Goal: Transaction & Acquisition: Subscribe to service/newsletter

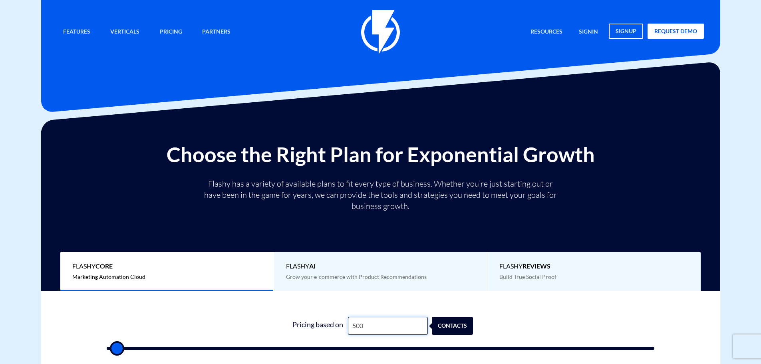
click at [390, 325] on input "500" at bounding box center [388, 326] width 80 height 18
click at [389, 326] on input "500" at bounding box center [388, 326] width 80 height 18
type input "2"
type input "500"
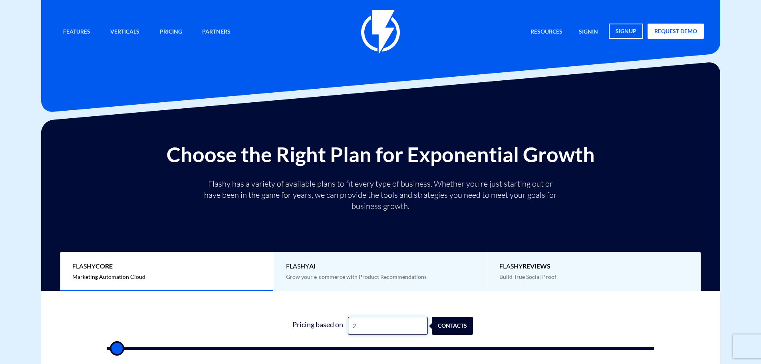
type input "22"
type input "500"
type input "220"
type input "500"
type input "2,209"
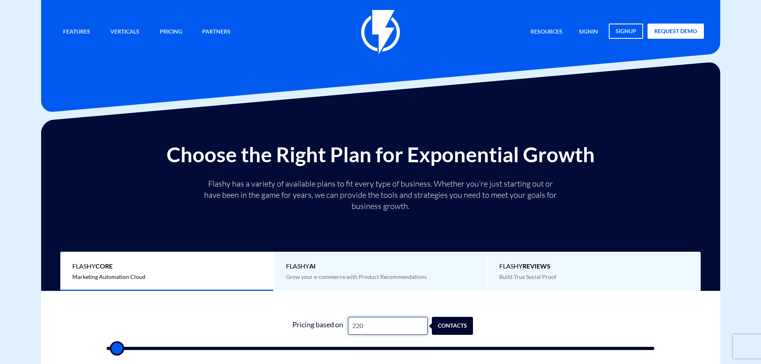
type input "2000"
type input "22,098"
type input "22000"
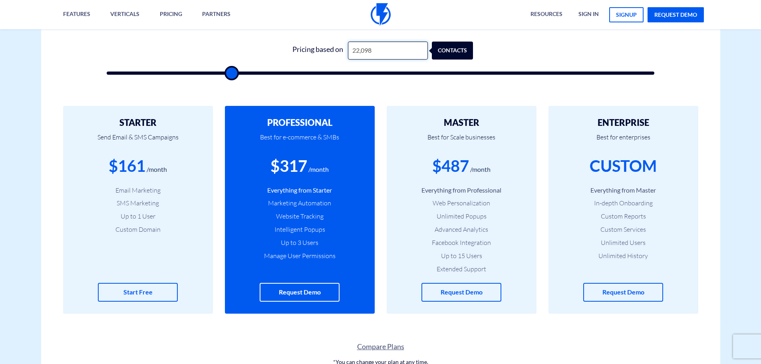
scroll to position [280, 0]
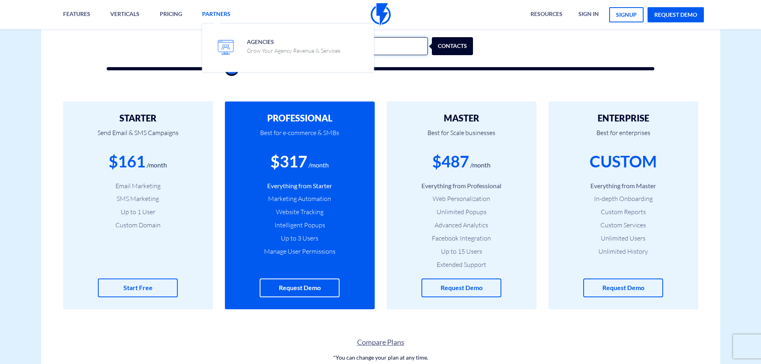
type input "22,098"
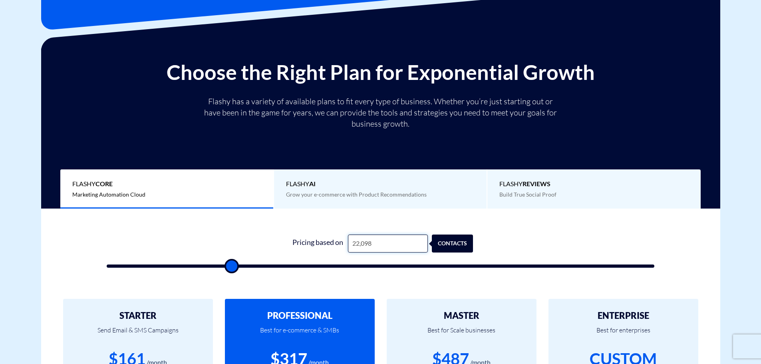
scroll to position [80, 0]
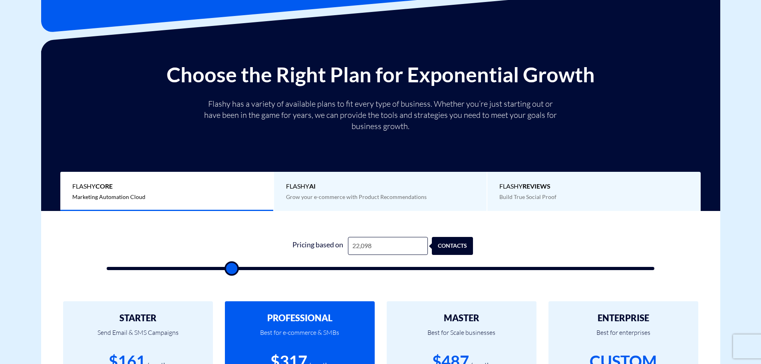
click at [548, 190] on span "Flashy REVIEWS" at bounding box center [593, 186] width 189 height 9
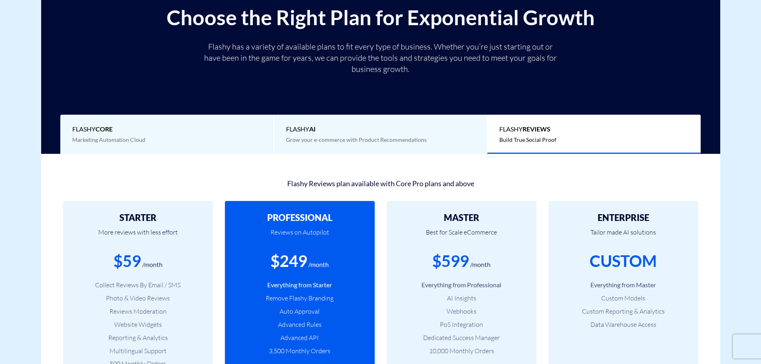
scroll to position [40, 0]
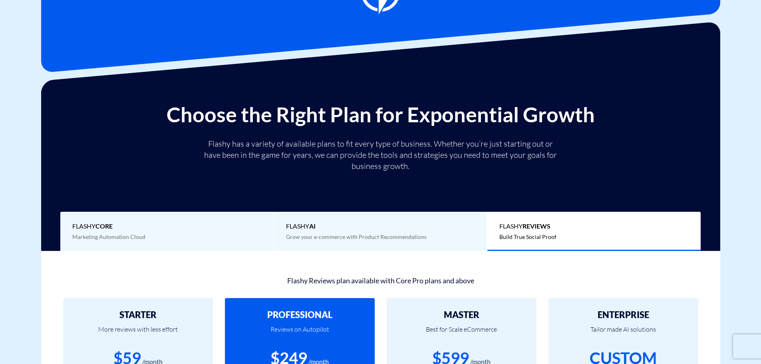
click at [201, 235] on div "Flashy Core Marketing Automation Cloud" at bounding box center [167, 232] width 214 height 40
